Goal: Information Seeking & Learning: Learn about a topic

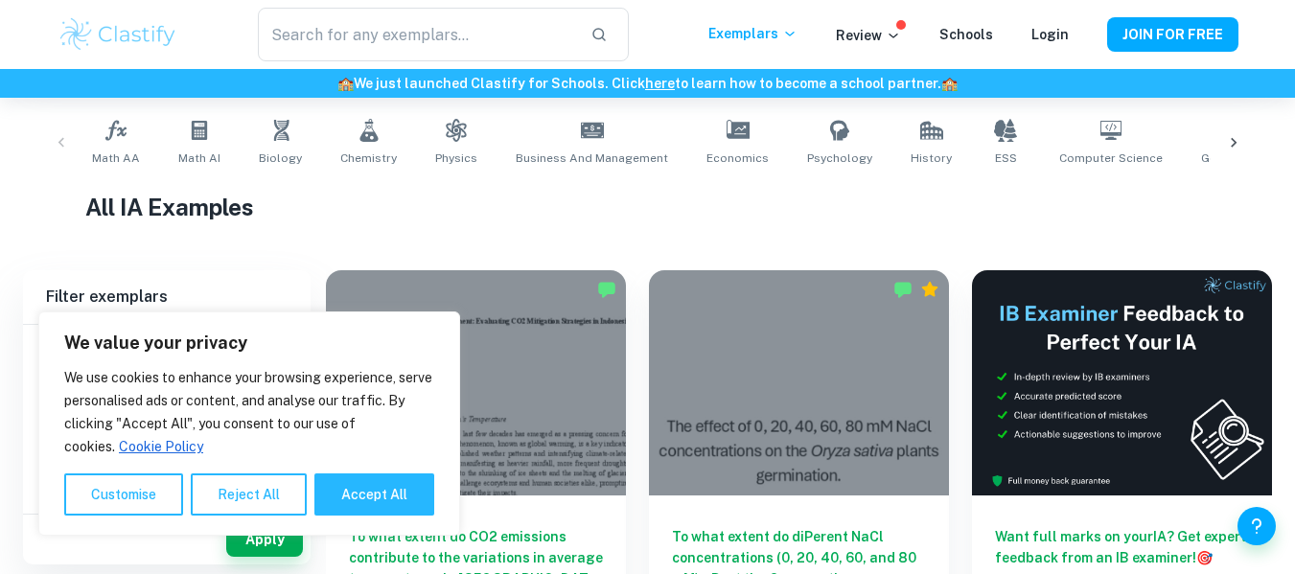
scroll to position [376, 0]
click at [732, 146] on link "Economics" at bounding box center [738, 142] width 78 height 63
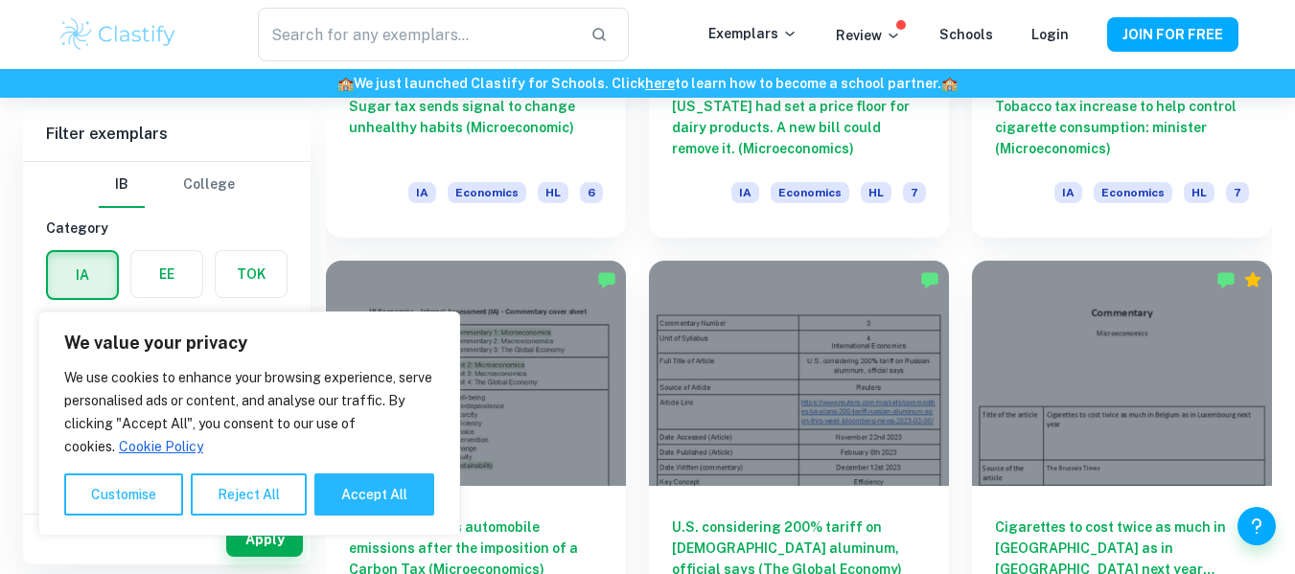
scroll to position [1905, 0]
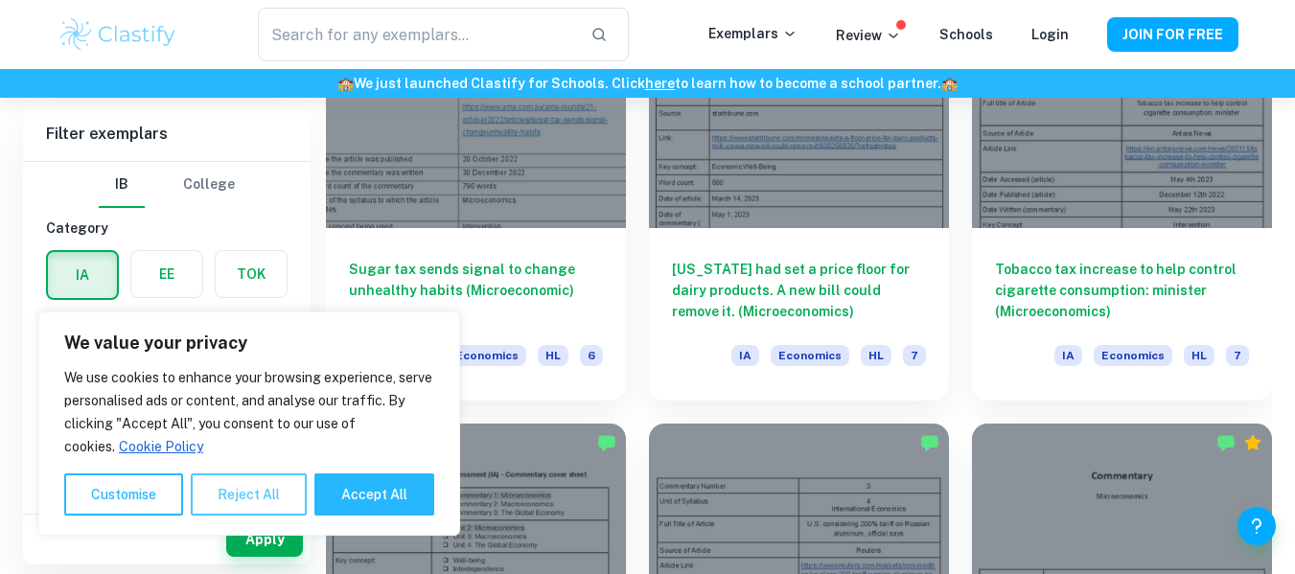
click at [248, 487] on button "Reject All" at bounding box center [249, 495] width 116 height 42
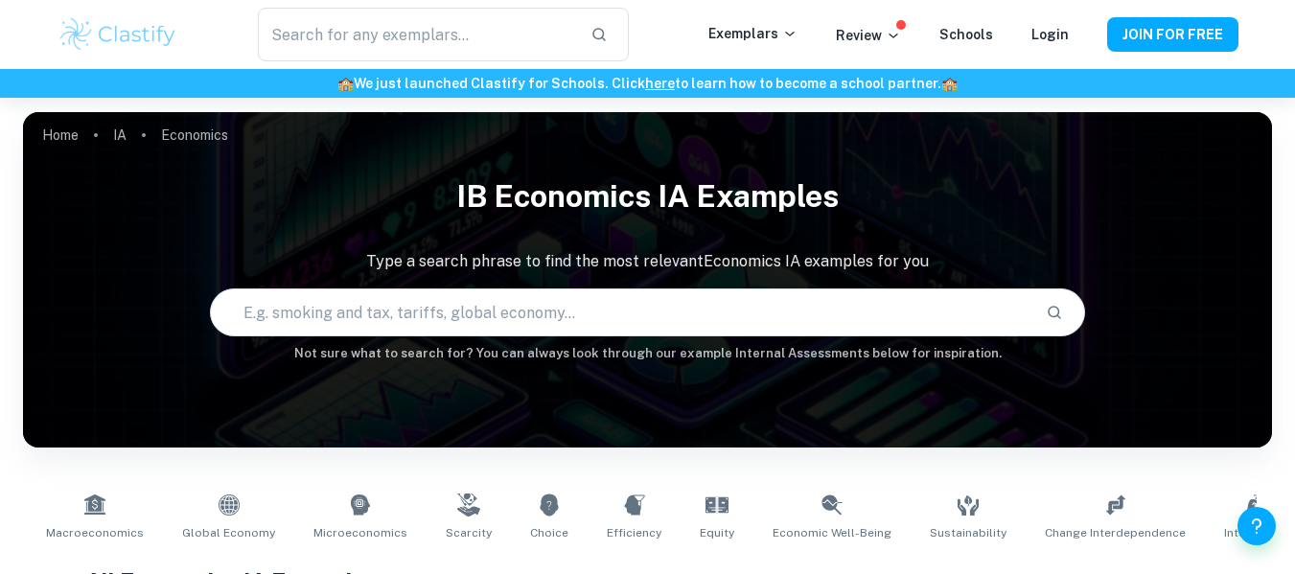
scroll to position [200, 0]
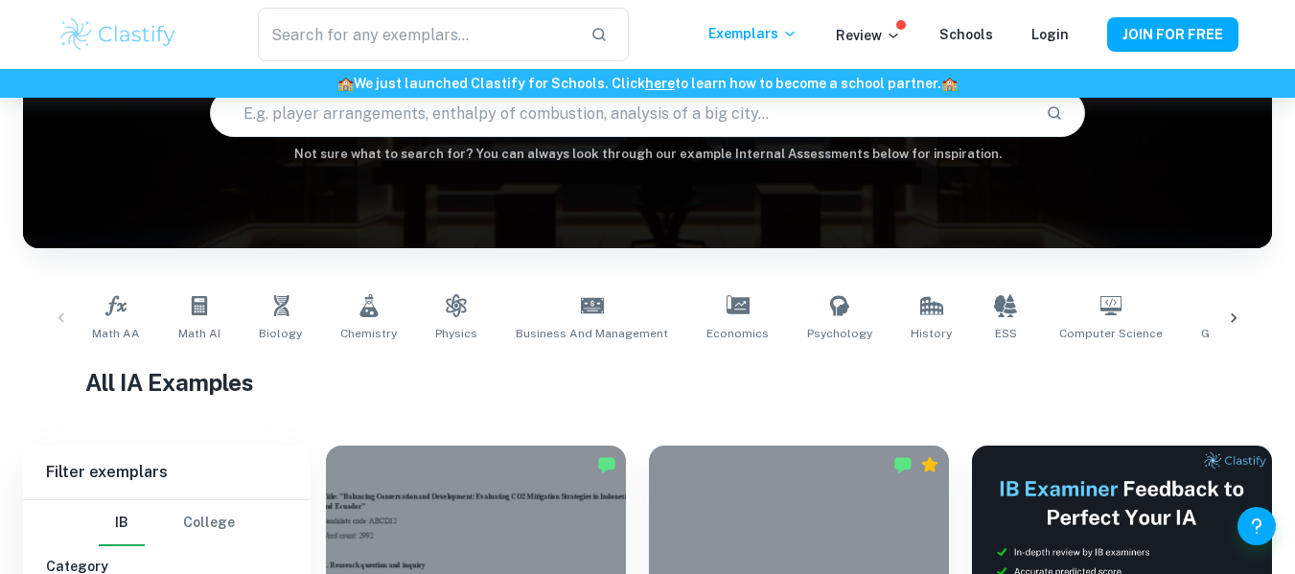
scroll to position [376, 0]
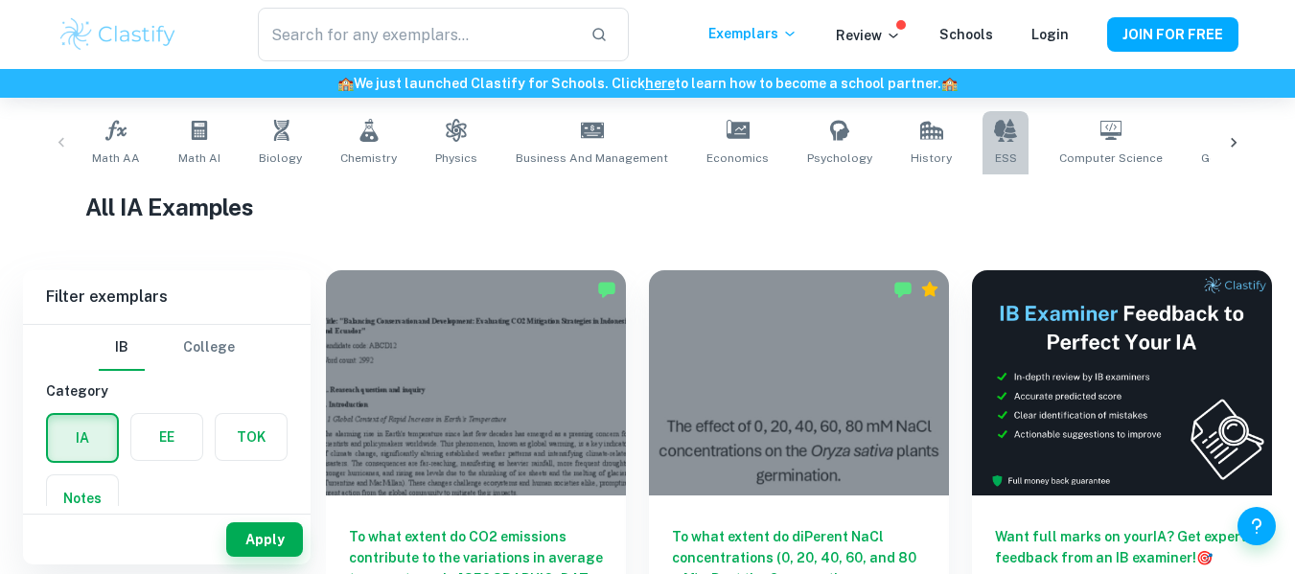
click at [994, 135] on icon at bounding box center [1005, 130] width 23 height 23
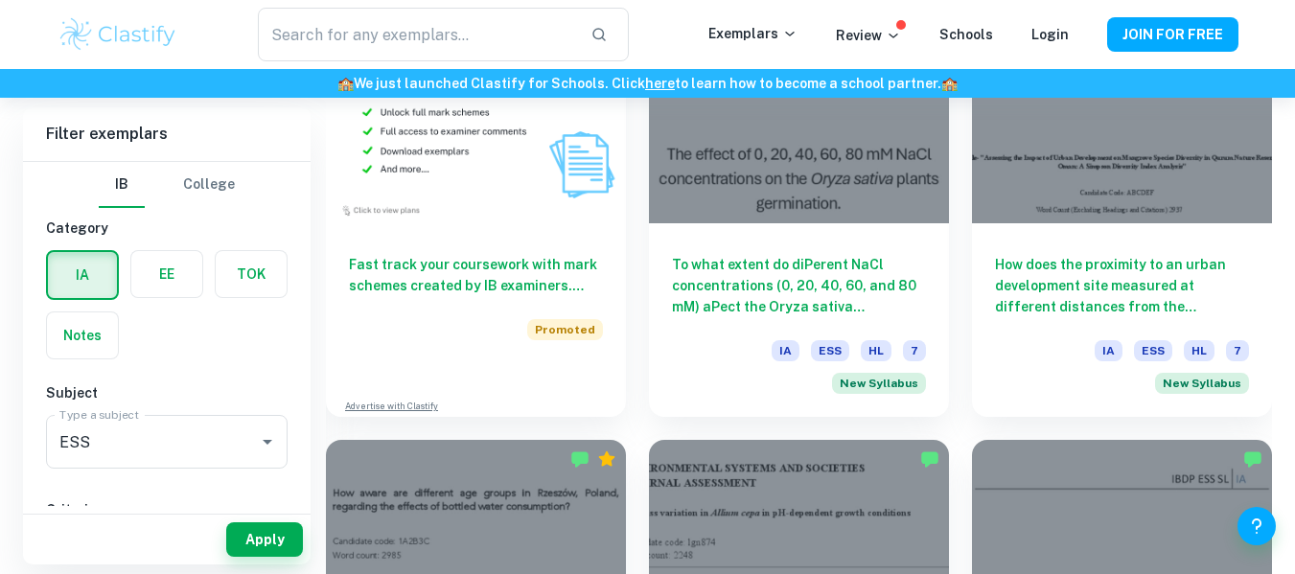
scroll to position [1589, 0]
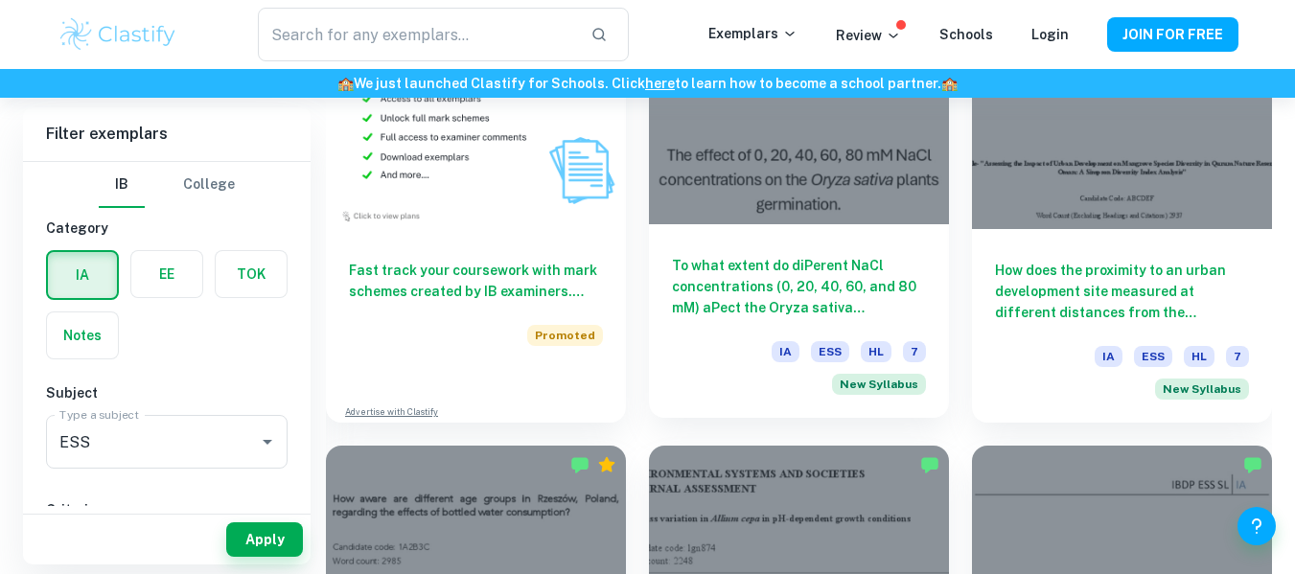
click at [814, 231] on div "To what extent do diPerent NaCl concentrations (0, 20, 40, 60, and 80 mM) aPect…" at bounding box center [799, 321] width 300 height 194
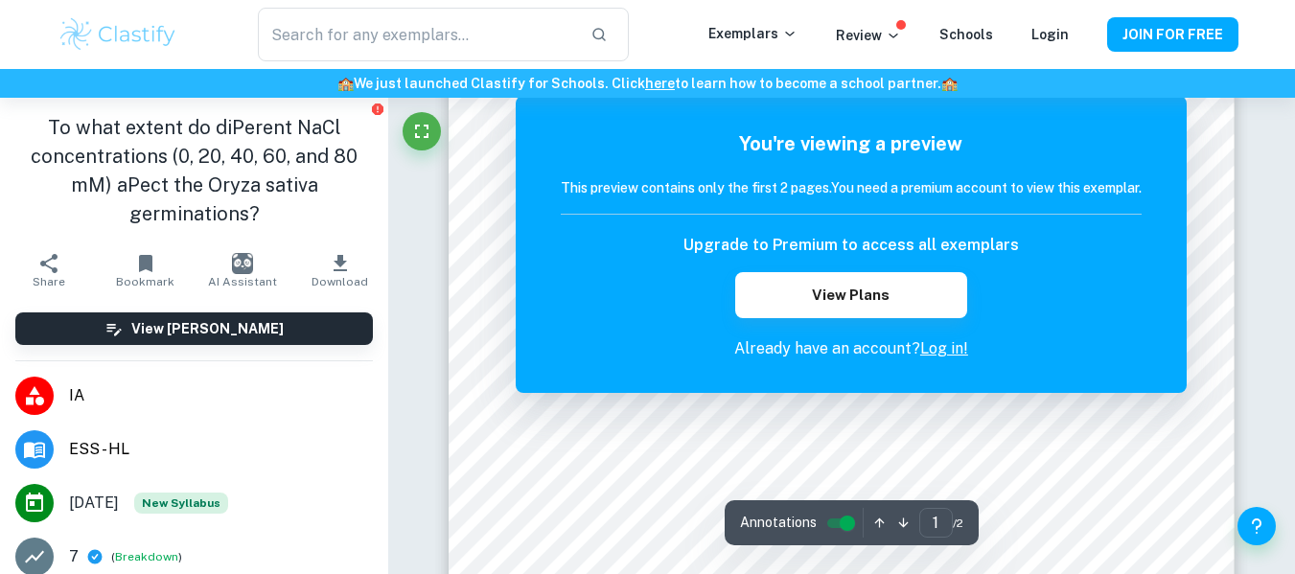
scroll to position [354, 0]
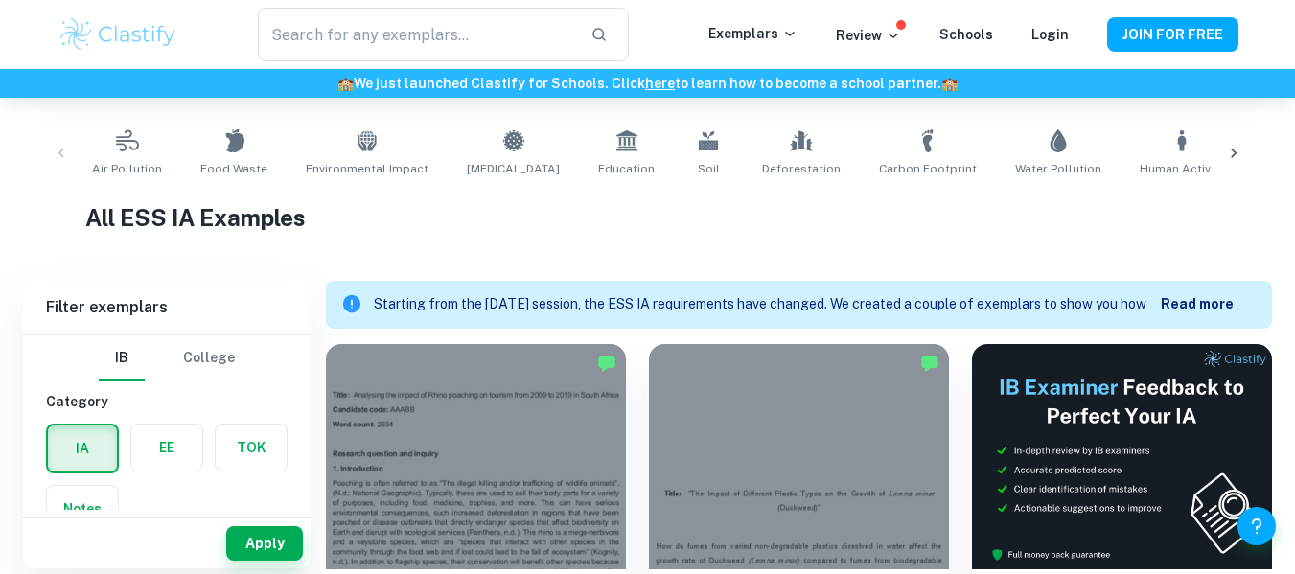
scroll to position [288, 0]
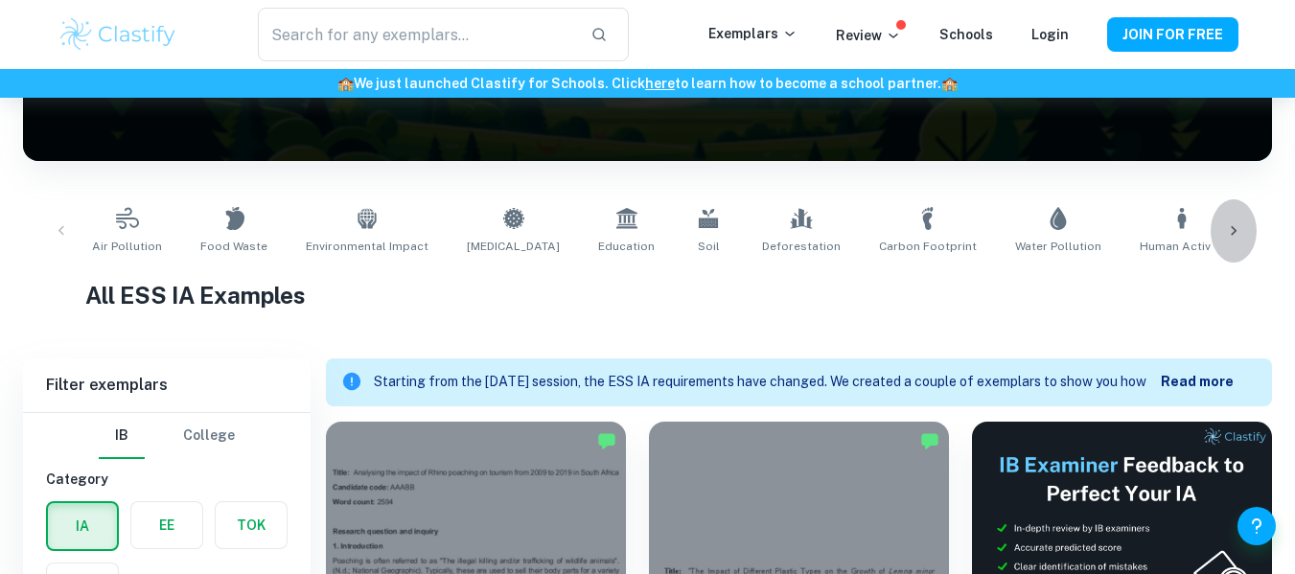
click at [1246, 227] on div at bounding box center [1234, 230] width 46 height 63
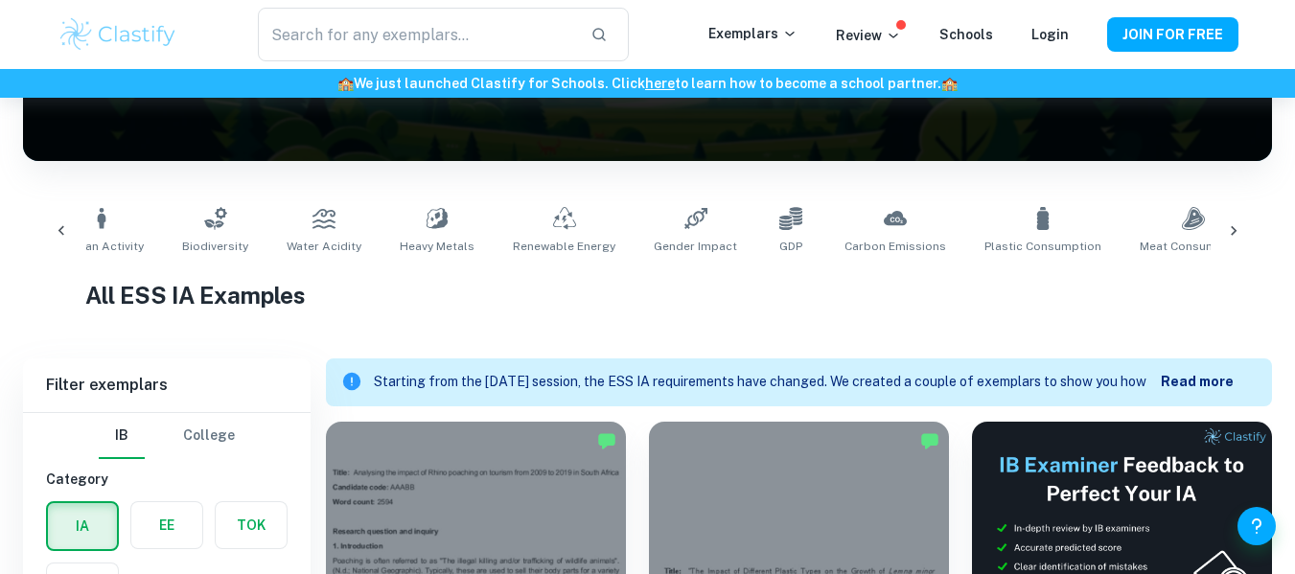
scroll to position [0, 1114]
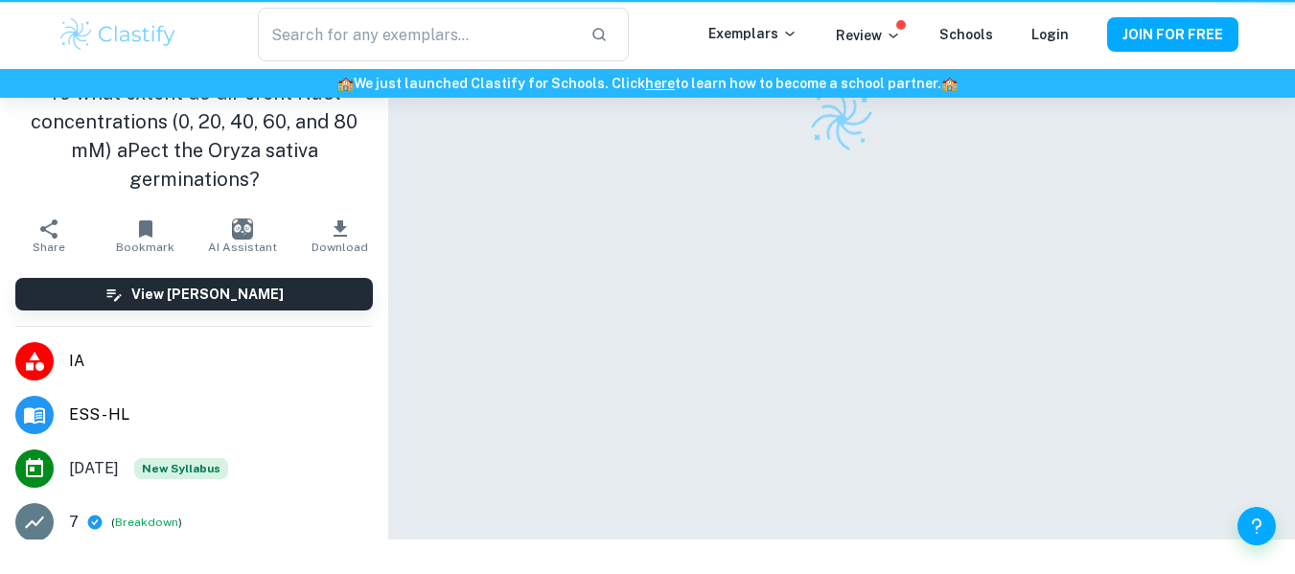
scroll to position [98, 0]
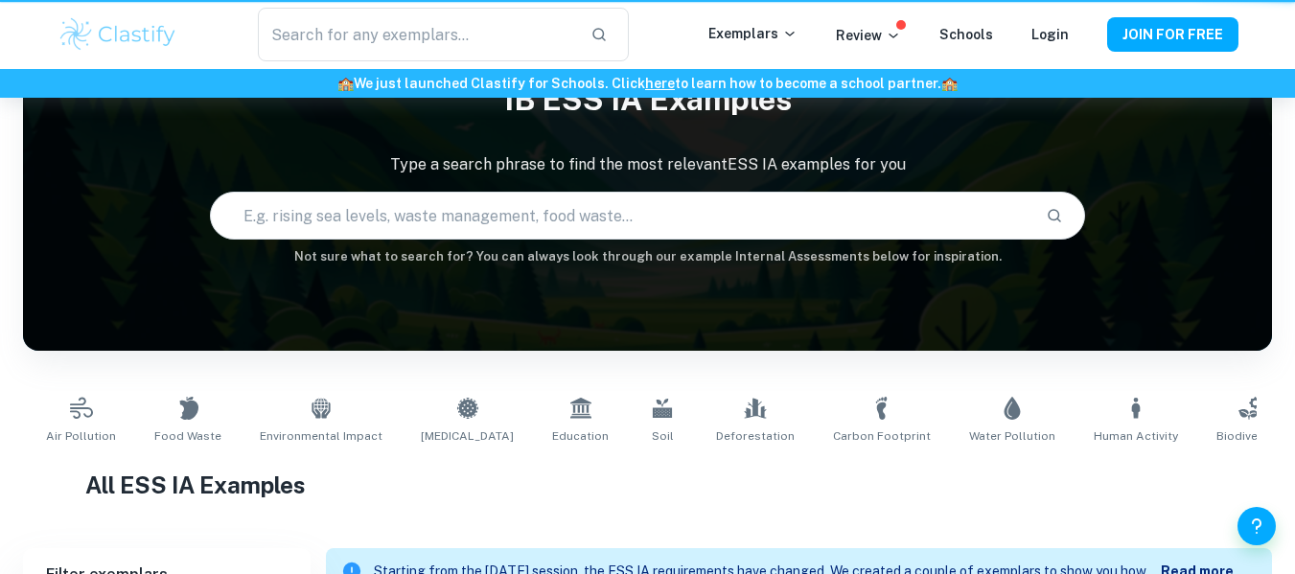
scroll to position [288, 0]
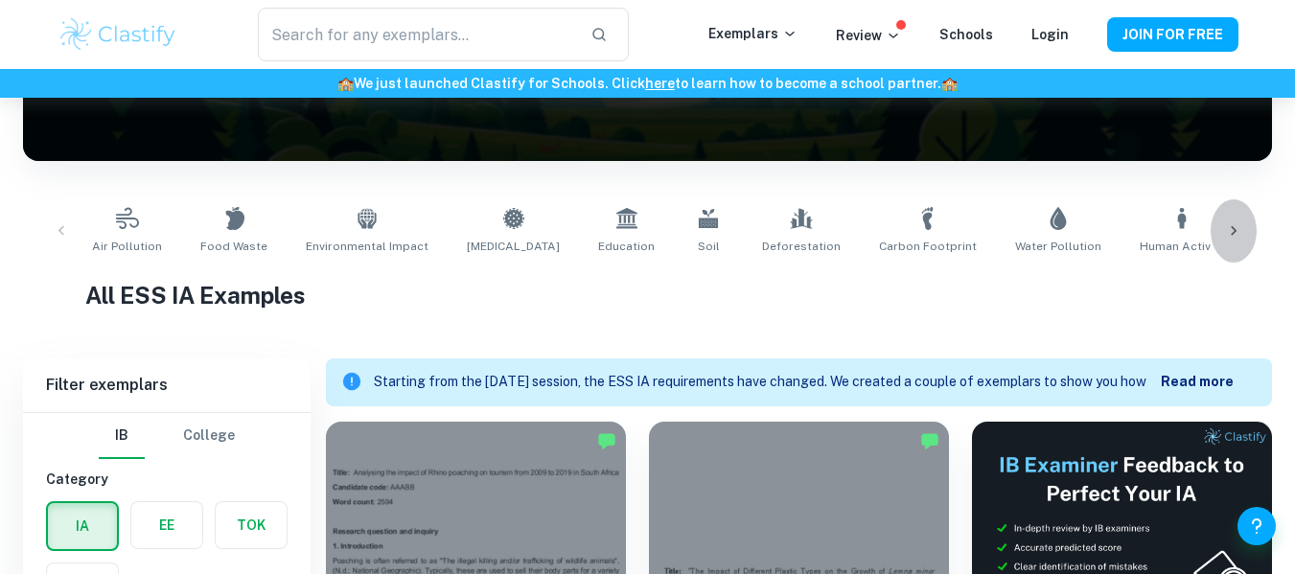
click at [1232, 235] on icon at bounding box center [1234, 231] width 6 height 10
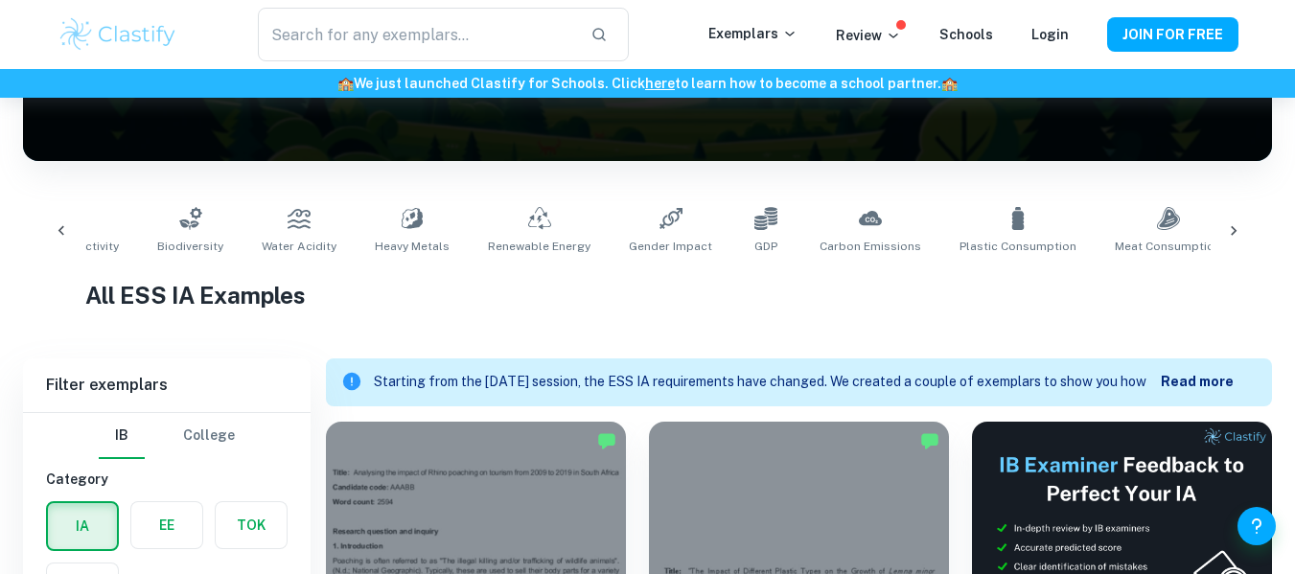
scroll to position [0, 1114]
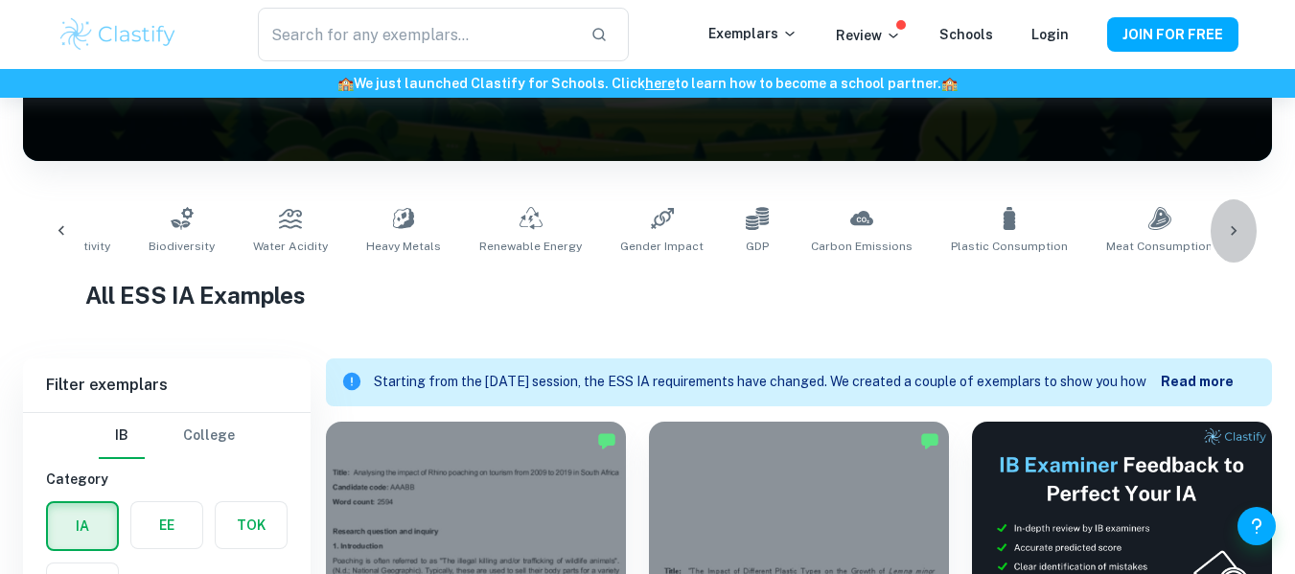
click at [1232, 235] on icon at bounding box center [1234, 231] width 6 height 10
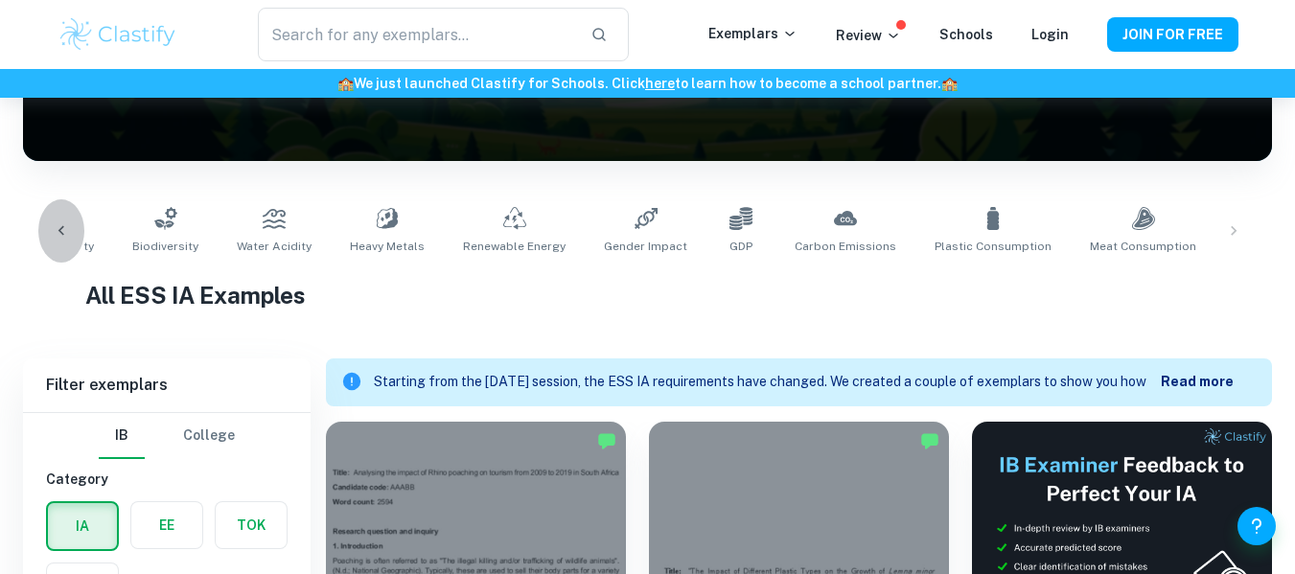
click at [51, 223] on div at bounding box center [61, 230] width 46 height 63
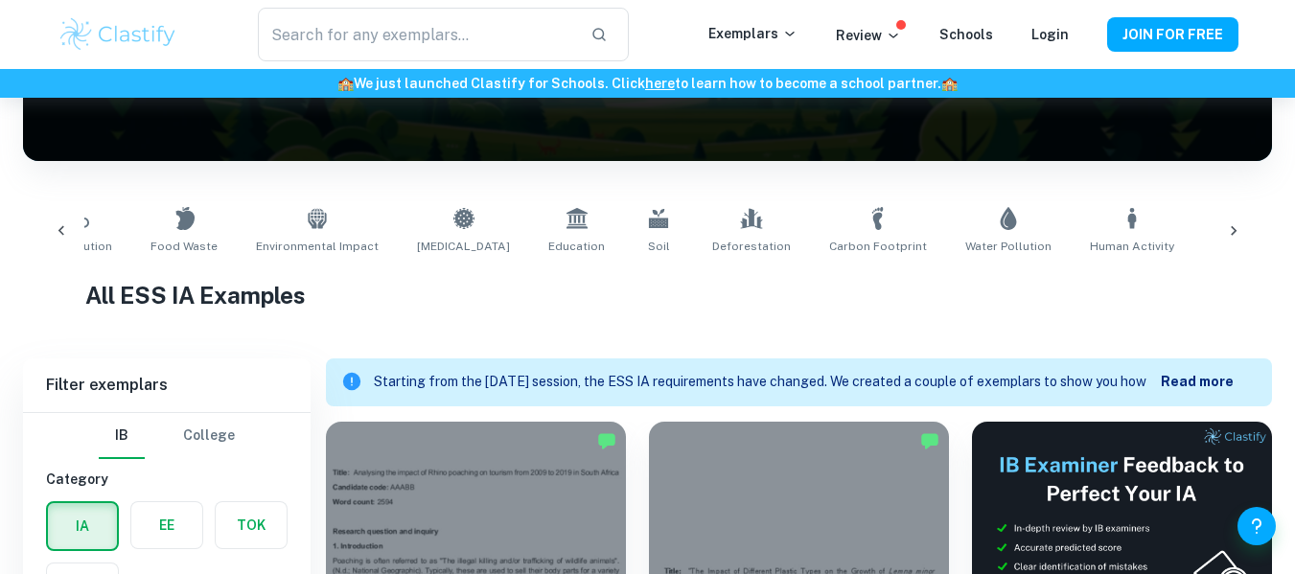
scroll to position [0, 16]
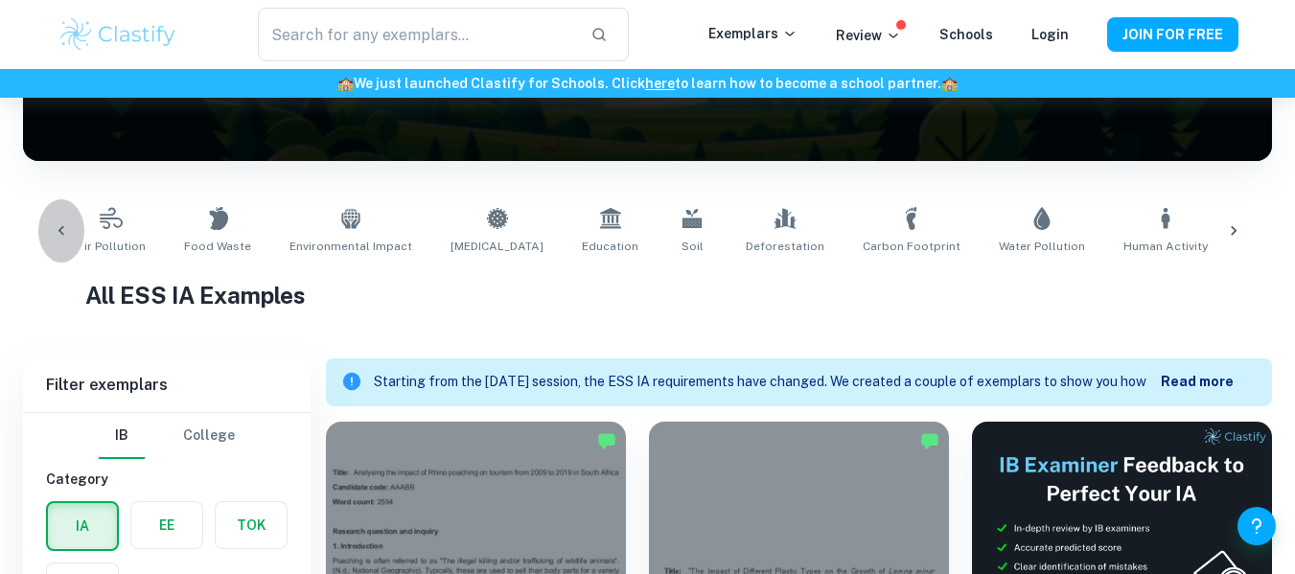
click at [51, 223] on div at bounding box center [61, 230] width 46 height 63
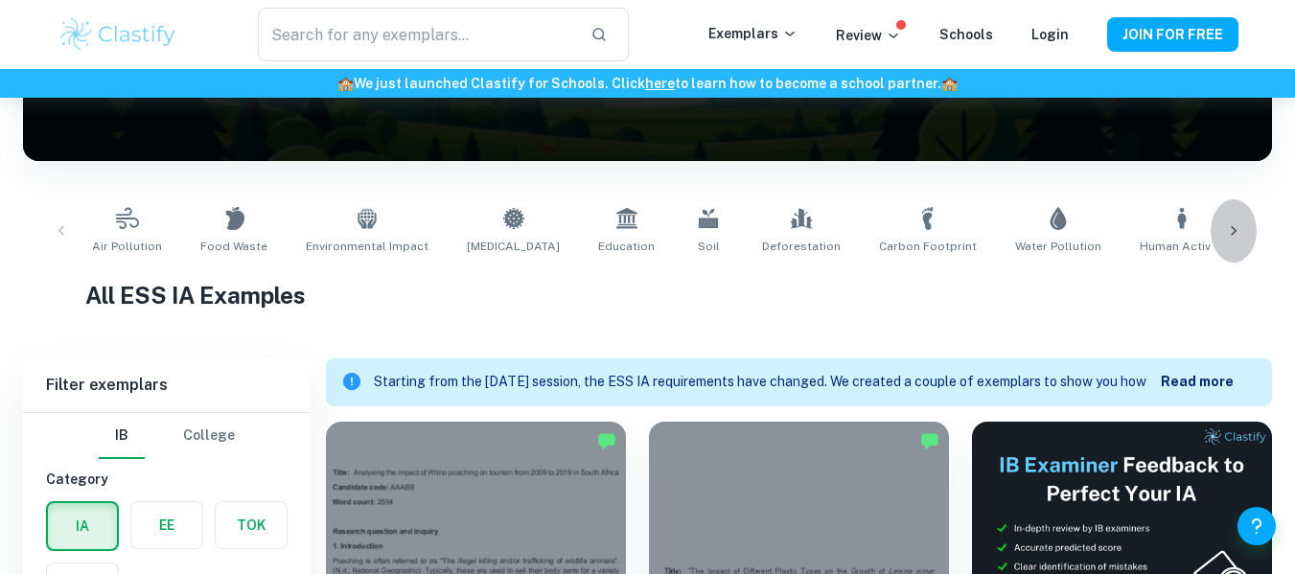
click at [1246, 232] on div at bounding box center [1234, 230] width 46 height 63
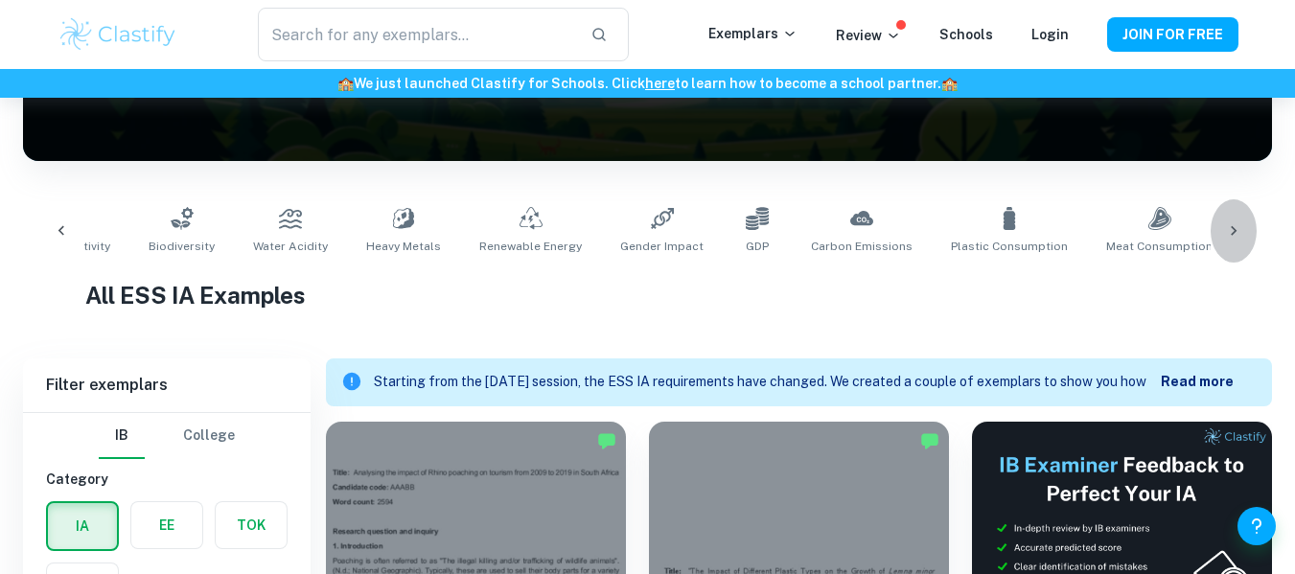
click at [1246, 232] on div at bounding box center [1234, 230] width 46 height 63
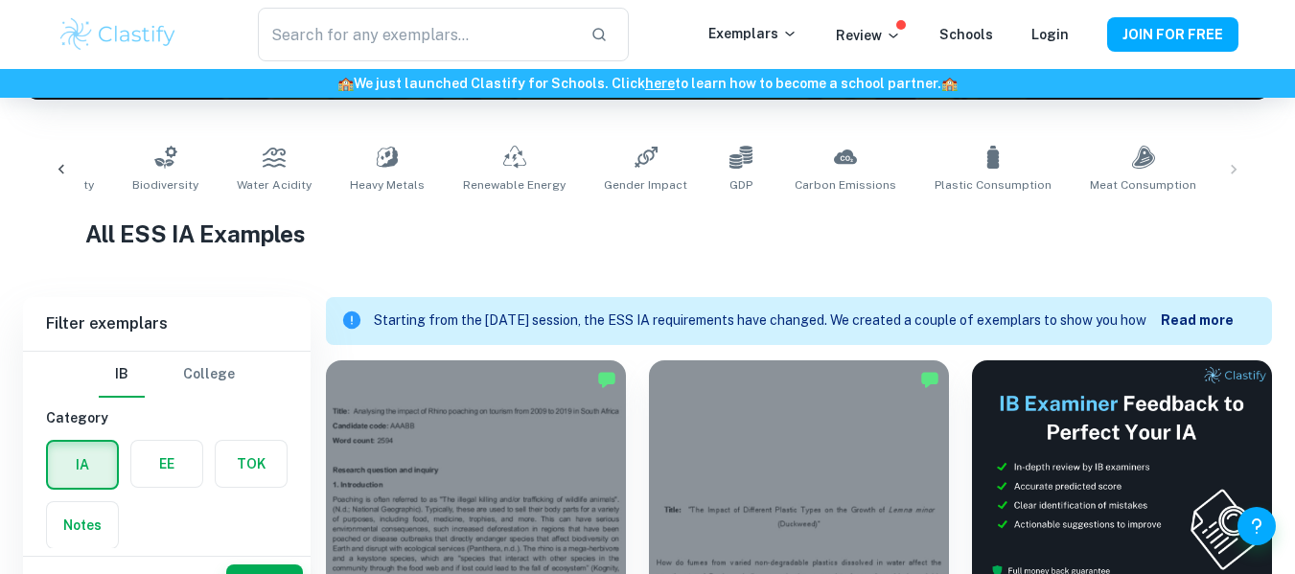
scroll to position [391, 0]
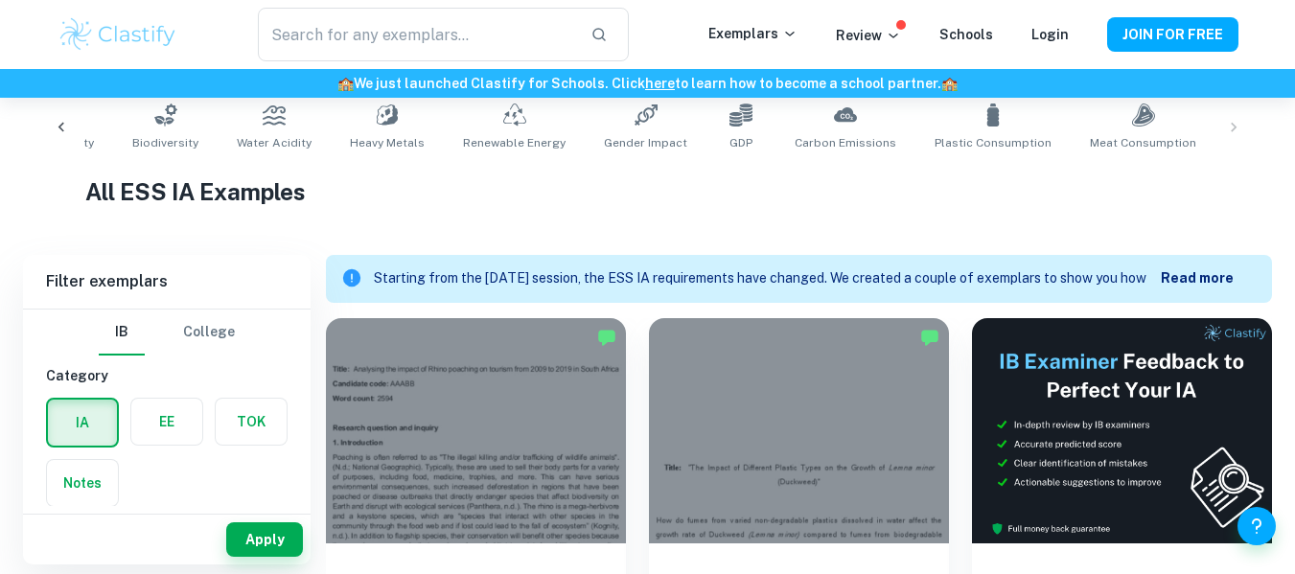
click at [55, 137] on div at bounding box center [61, 127] width 46 height 63
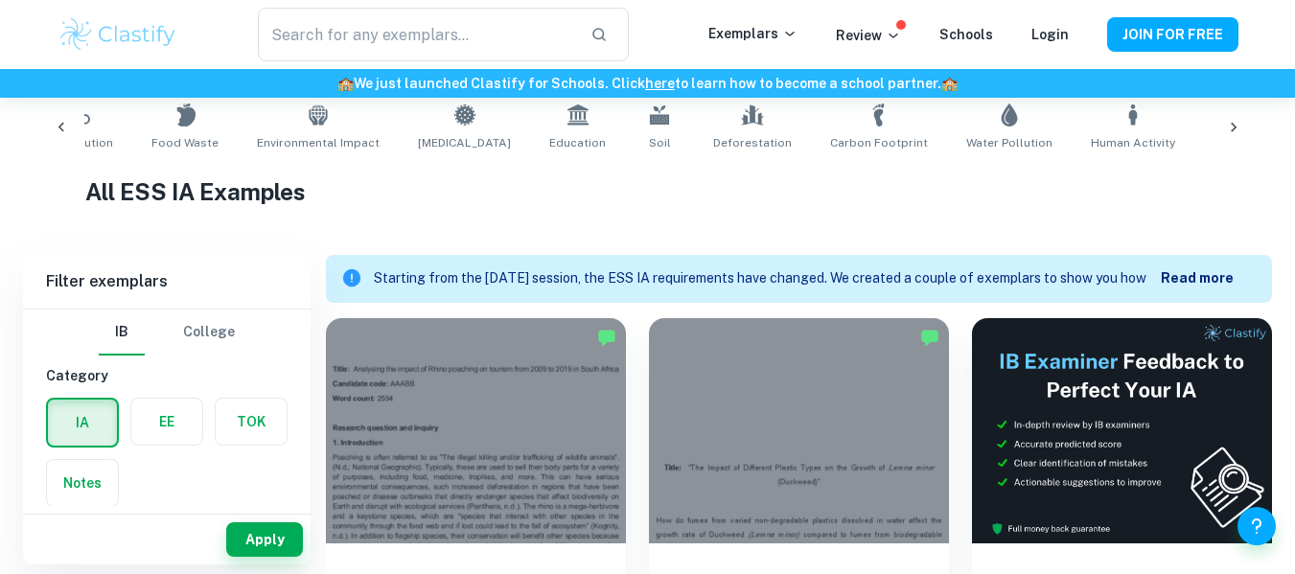
scroll to position [0, 16]
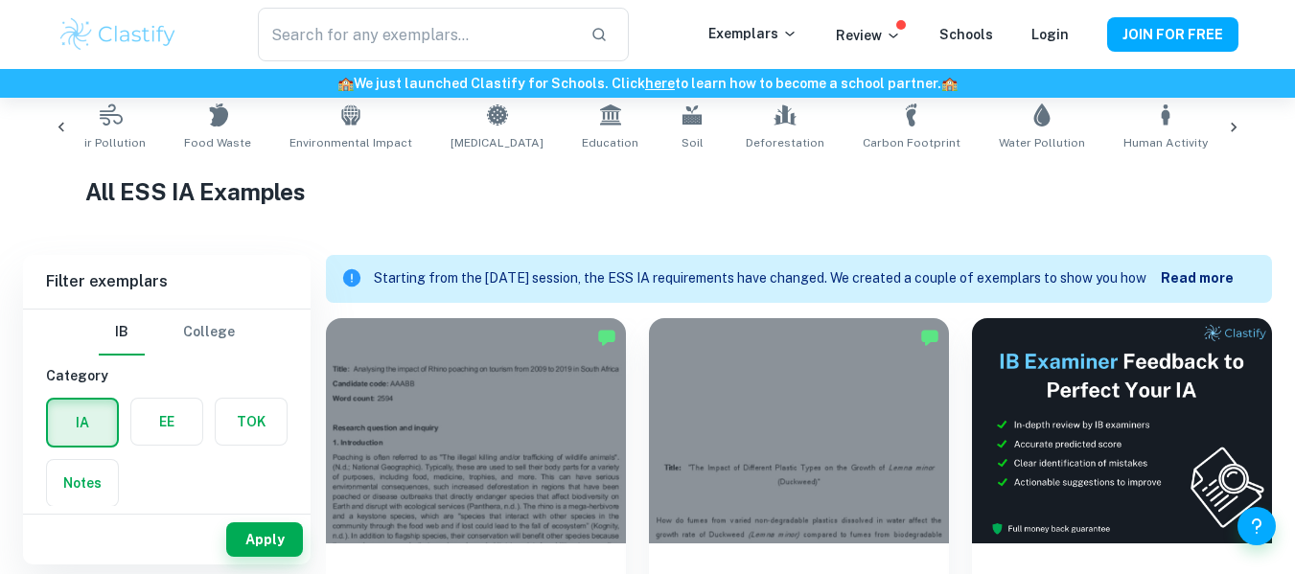
click at [1269, 119] on icon at bounding box center [1280, 115] width 23 height 23
type input "Biodiversity"
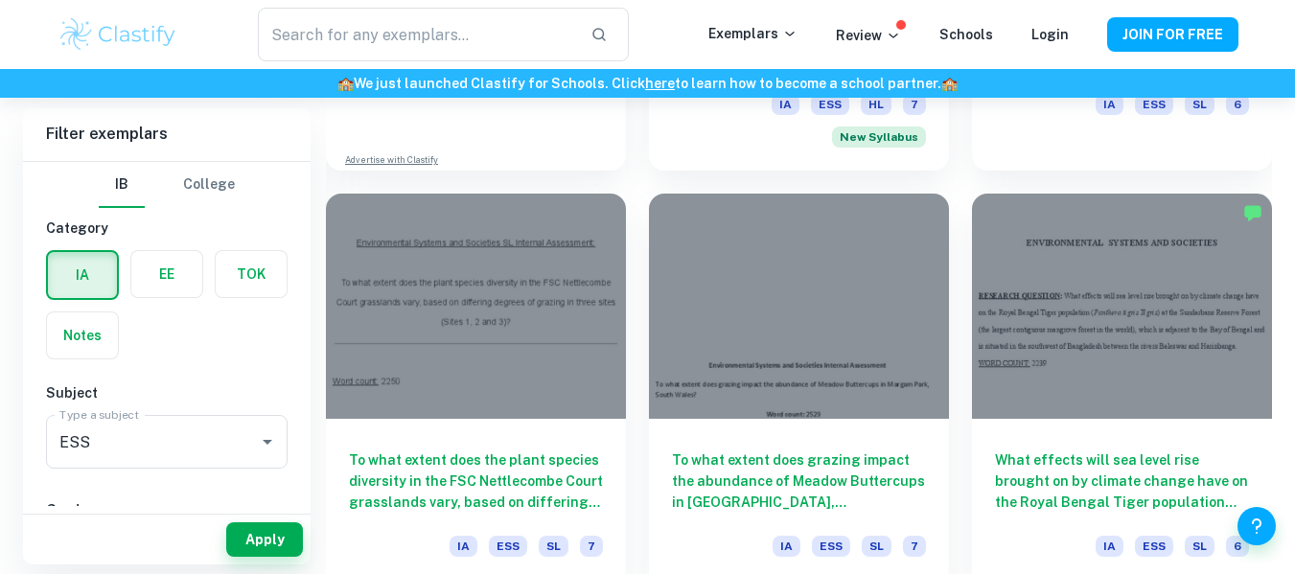
scroll to position [1983, 0]
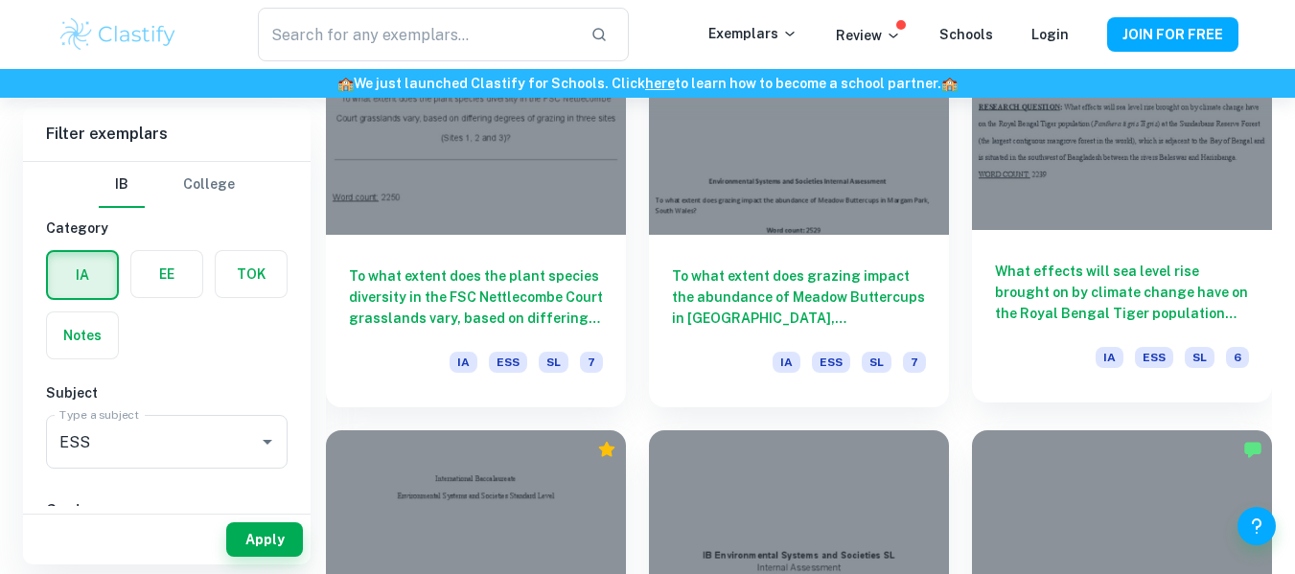
click at [1084, 214] on div at bounding box center [1122, 117] width 300 height 225
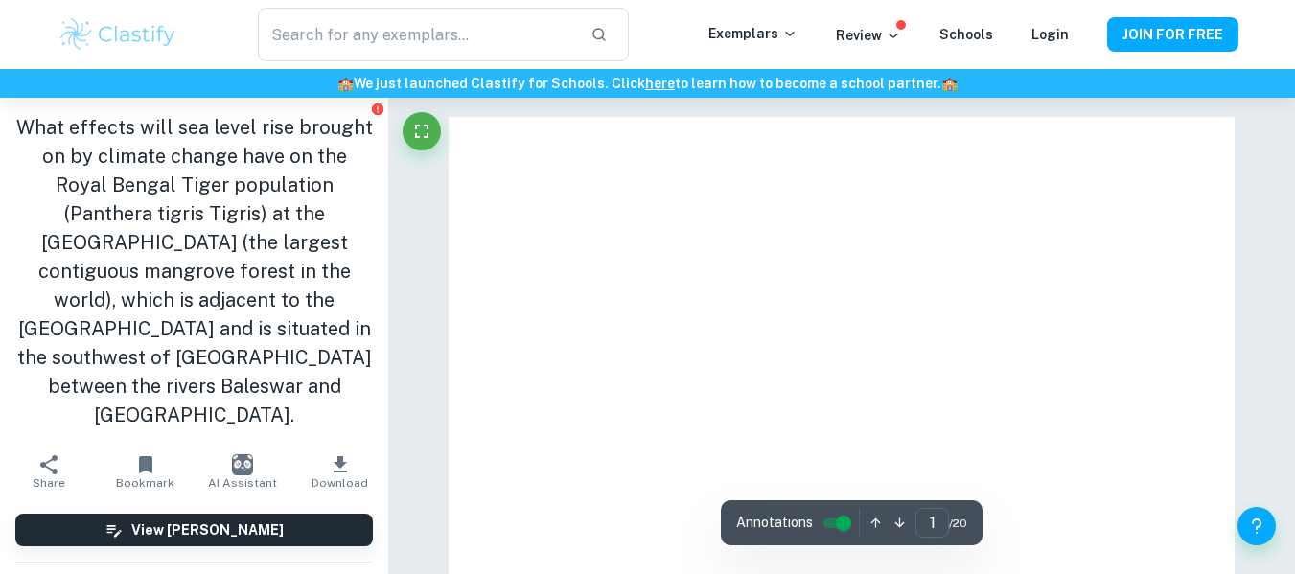
scroll to position [373, 0]
